Goal: Obtain resource: Obtain resource

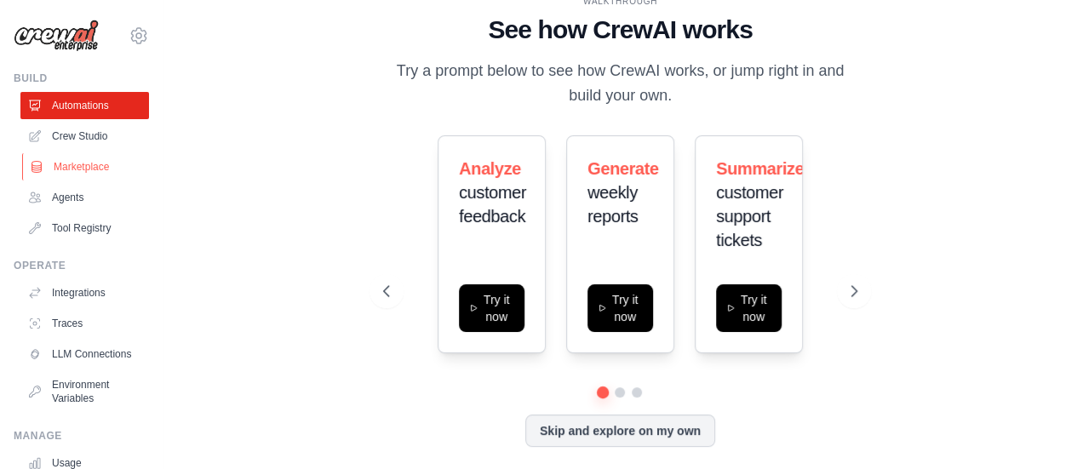
click at [109, 164] on link "Marketplace" at bounding box center [86, 166] width 129 height 27
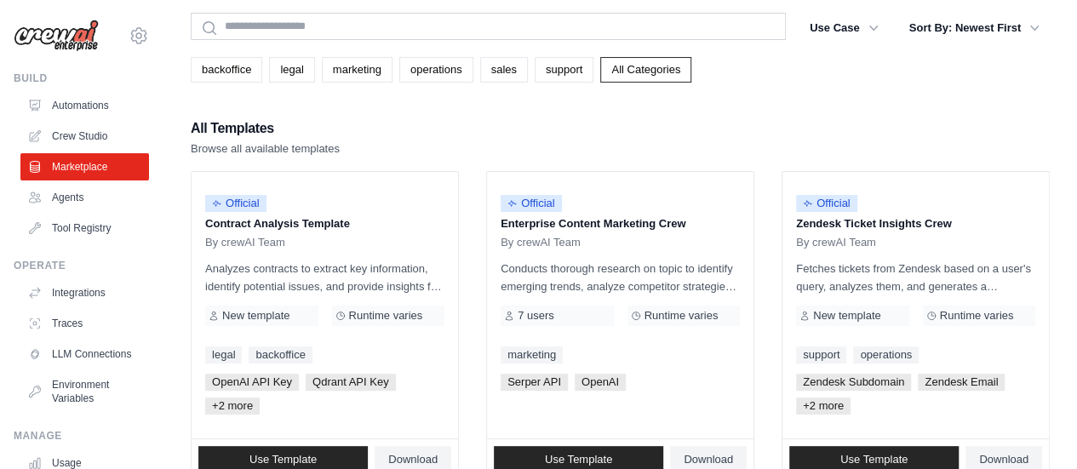
scroll to position [85, 0]
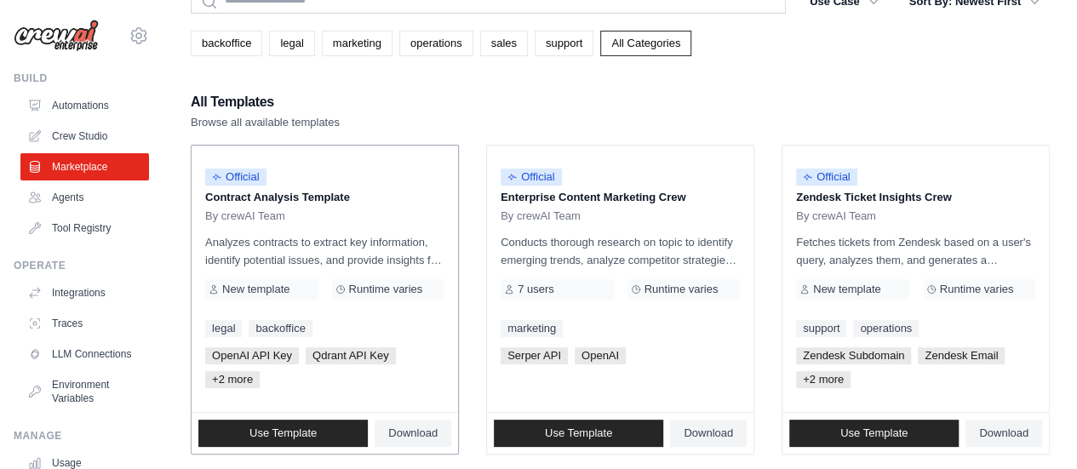
click at [319, 243] on p "Analyzes contracts to extract key information, identify potential issues, and p…" at bounding box center [324, 251] width 239 height 36
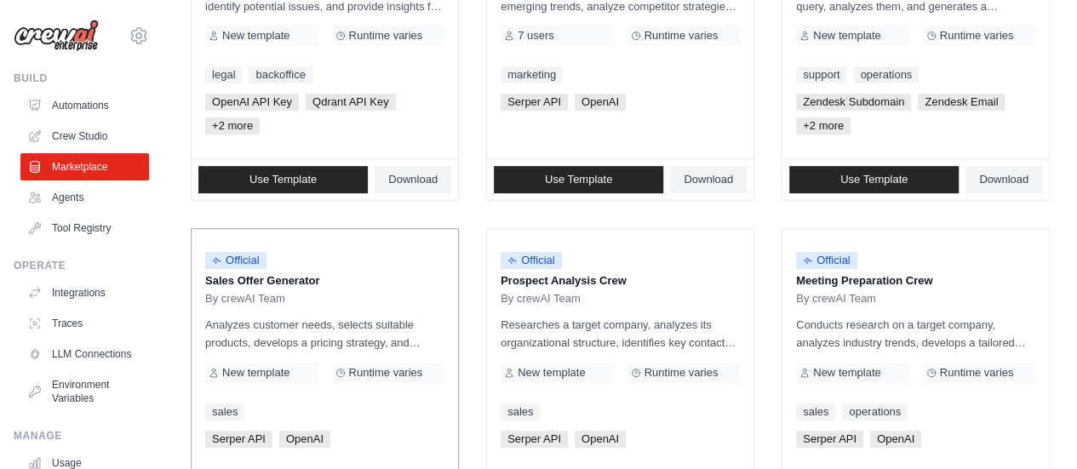
scroll to position [341, 0]
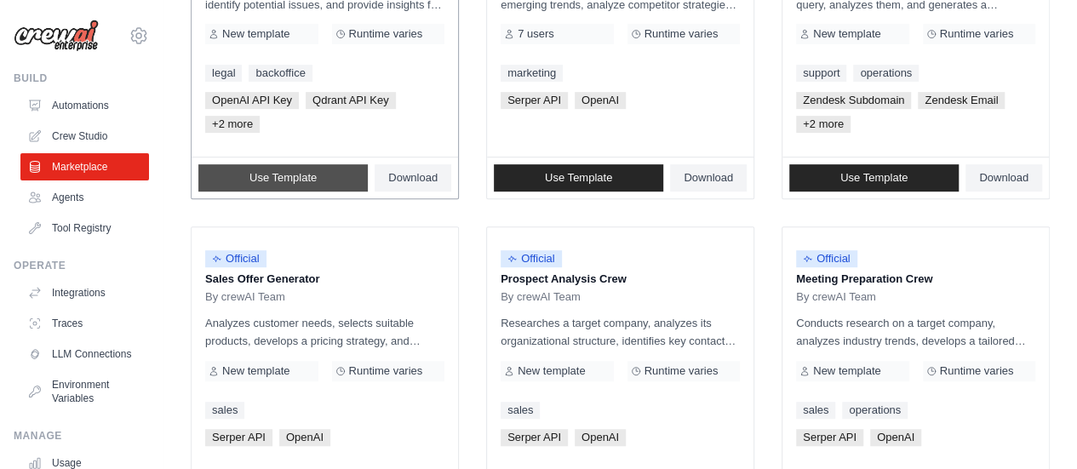
click at [267, 179] on span "Use Template" at bounding box center [282, 178] width 67 height 14
